Goal: Find specific page/section: Find specific page/section

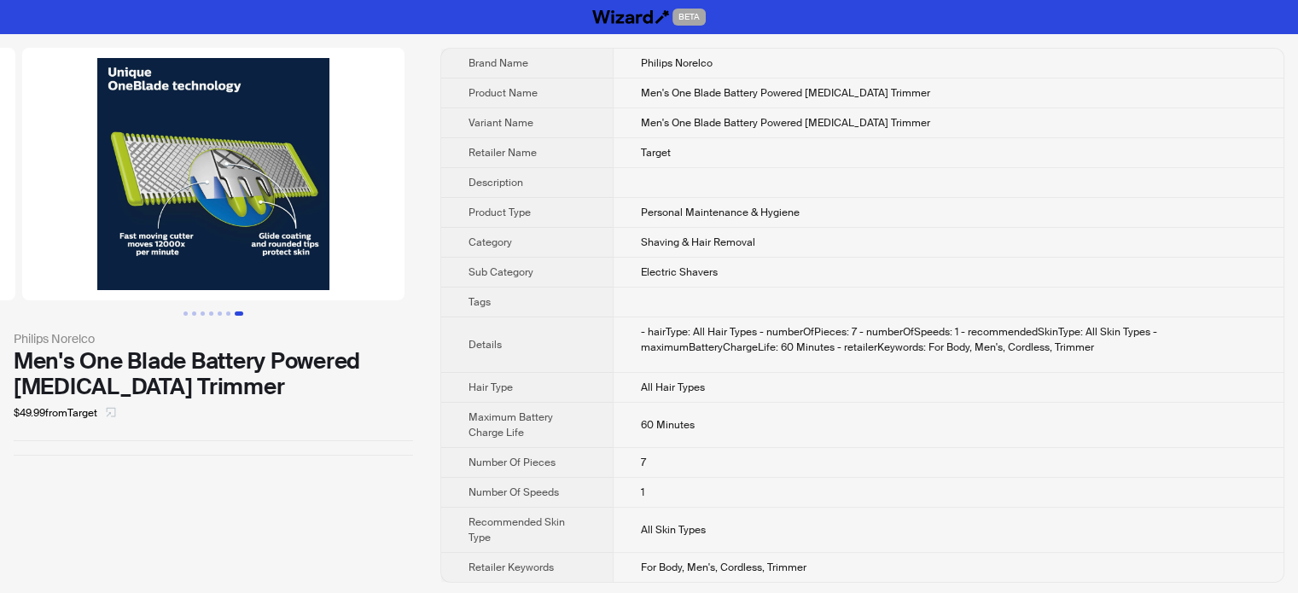
click at [116, 409] on icon "select" at bounding box center [111, 412] width 10 height 10
